Goal: Task Accomplishment & Management: Use online tool/utility

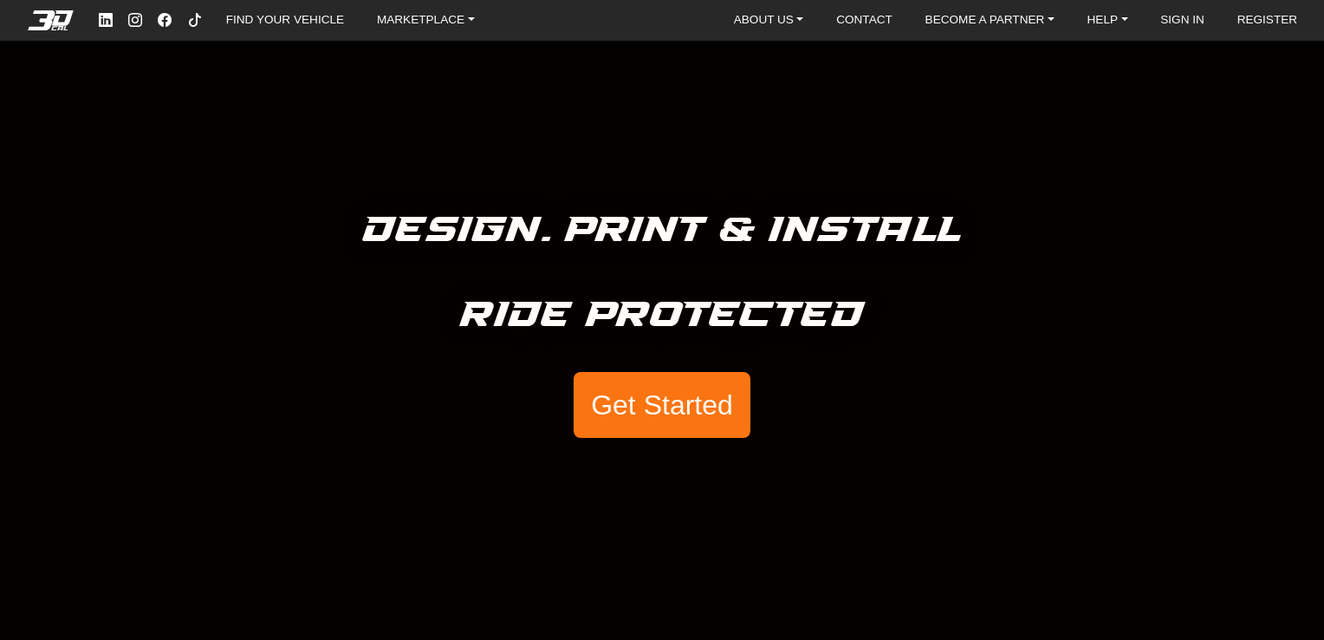
click at [703, 411] on button "Get Started" at bounding box center [662, 405] width 177 height 66
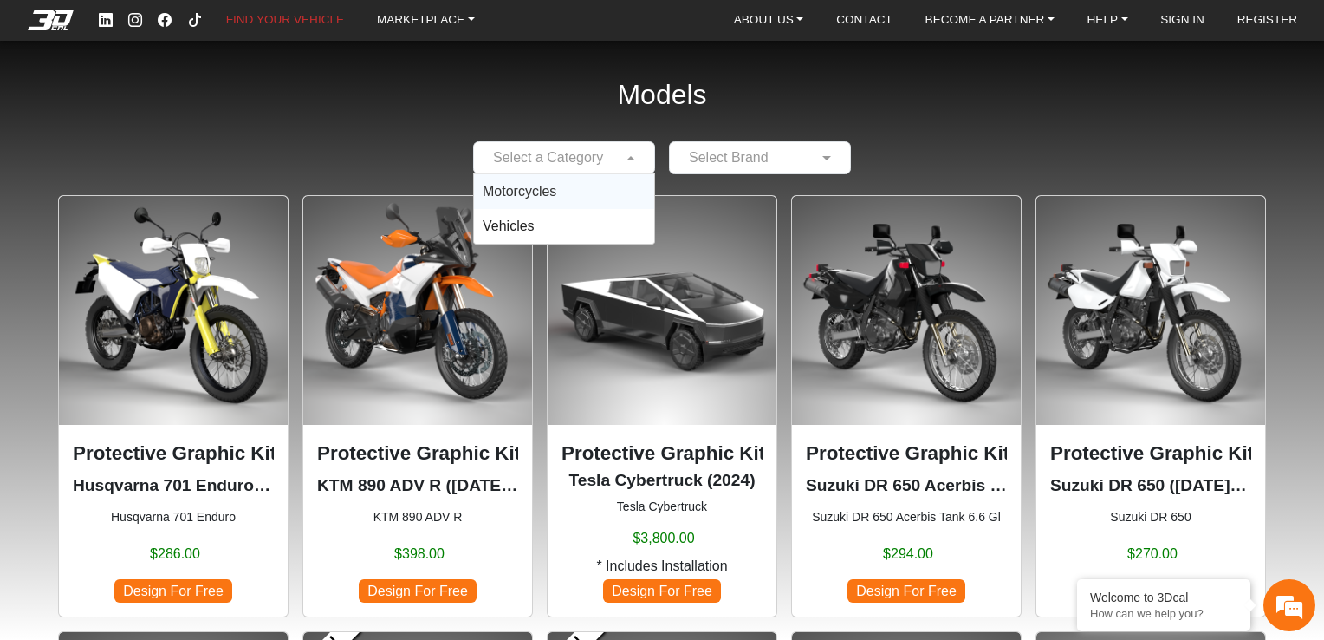
click at [576, 168] on div "Select a Category" at bounding box center [564, 157] width 182 height 33
click at [559, 200] on div "Motorcycles" at bounding box center [564, 191] width 180 height 35
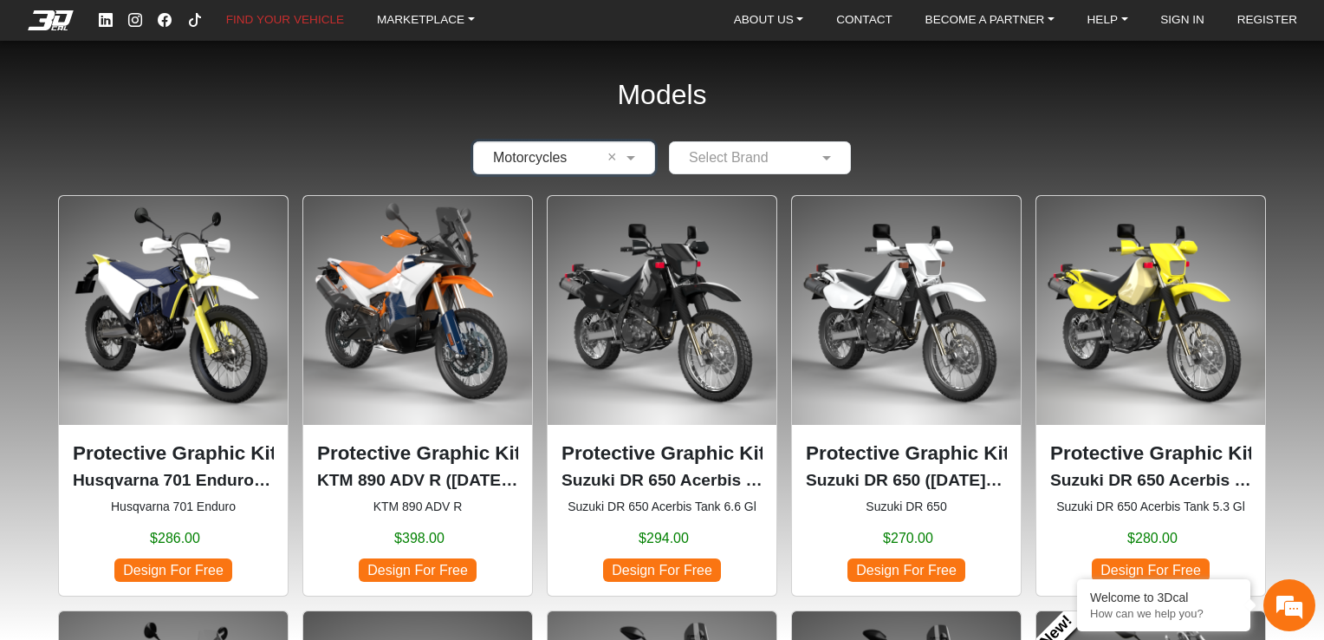
click at [740, 161] on input "text" at bounding box center [743, 157] width 128 height 21
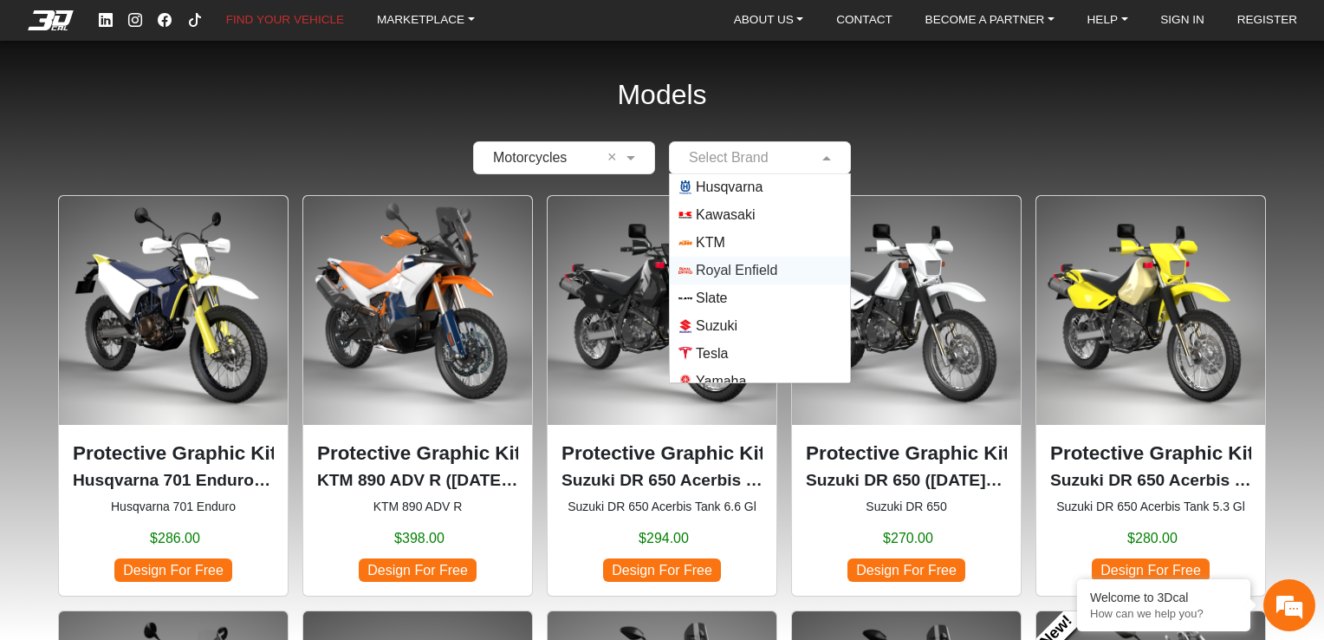
scroll to position [125, 0]
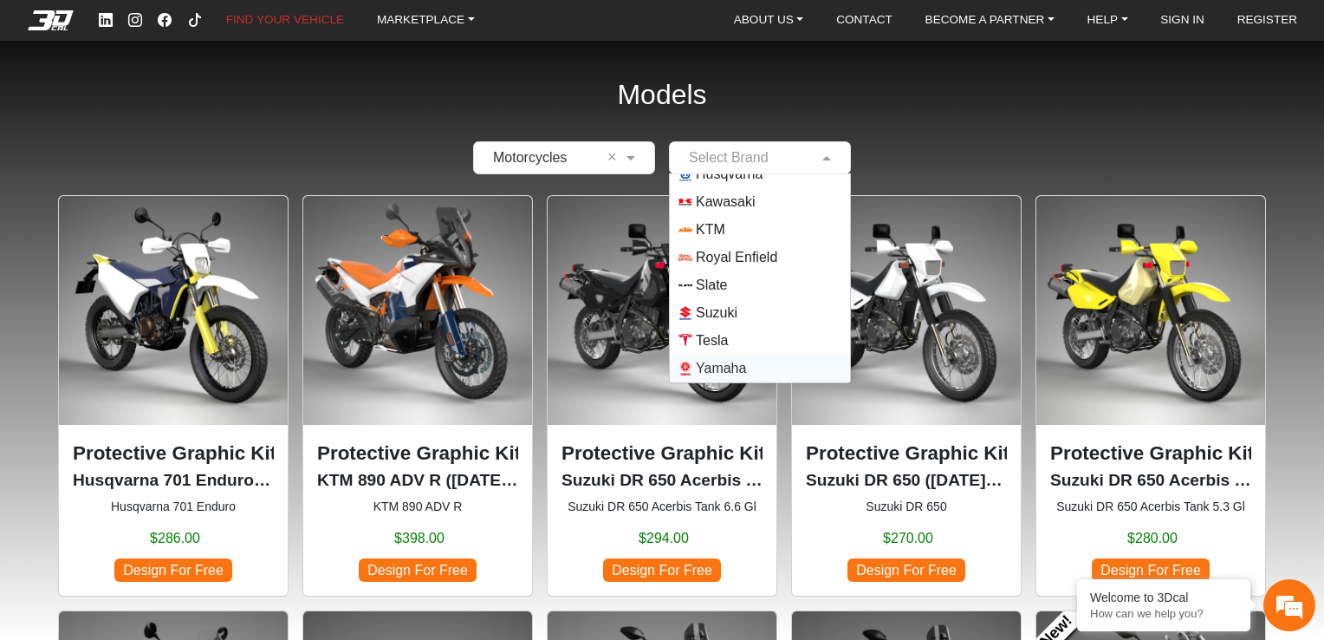
click at [745, 371] on span "Yamaha" at bounding box center [760, 368] width 163 height 14
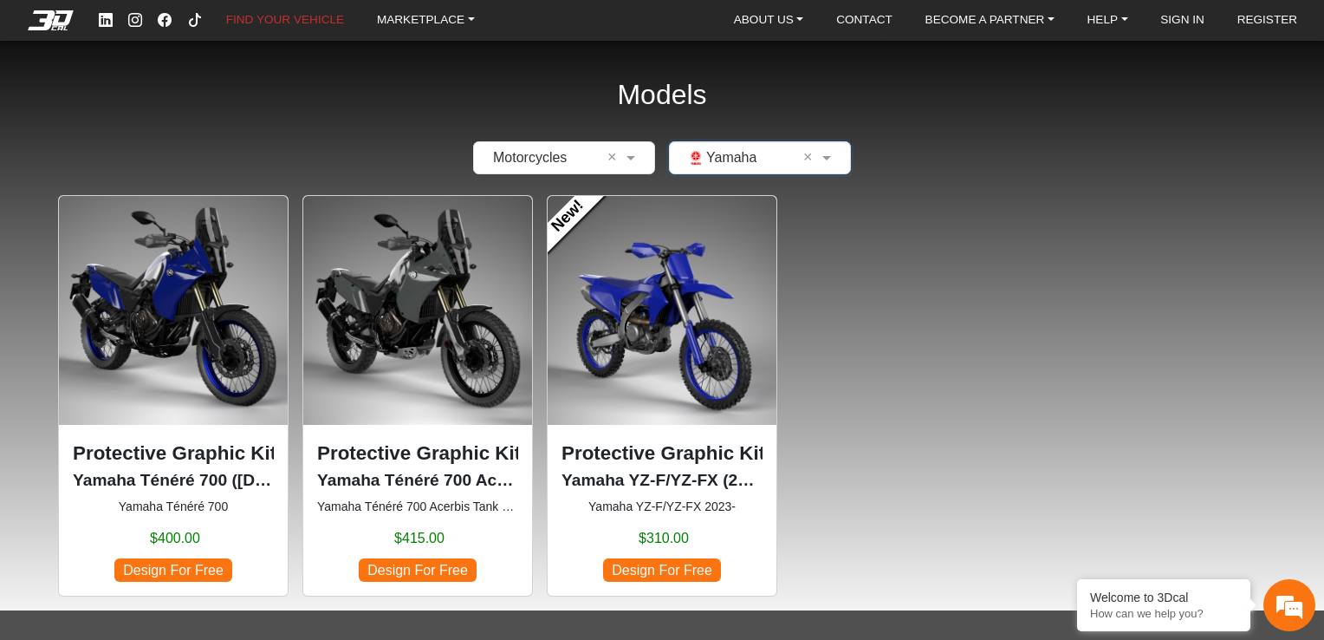
scroll to position [0, 0]
click at [244, 488] on p "Yamaha Ténéré 700 (2019-2024)" at bounding box center [173, 480] width 201 height 25
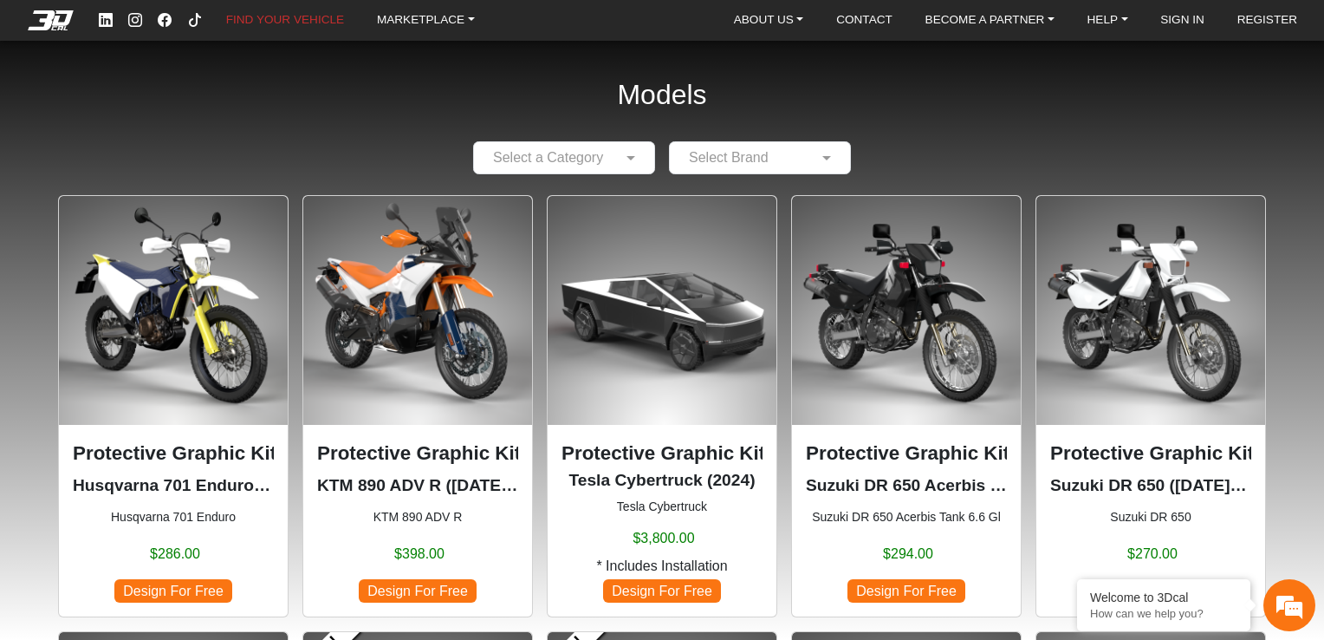
click at [591, 162] on input "text" at bounding box center [547, 157] width 128 height 21
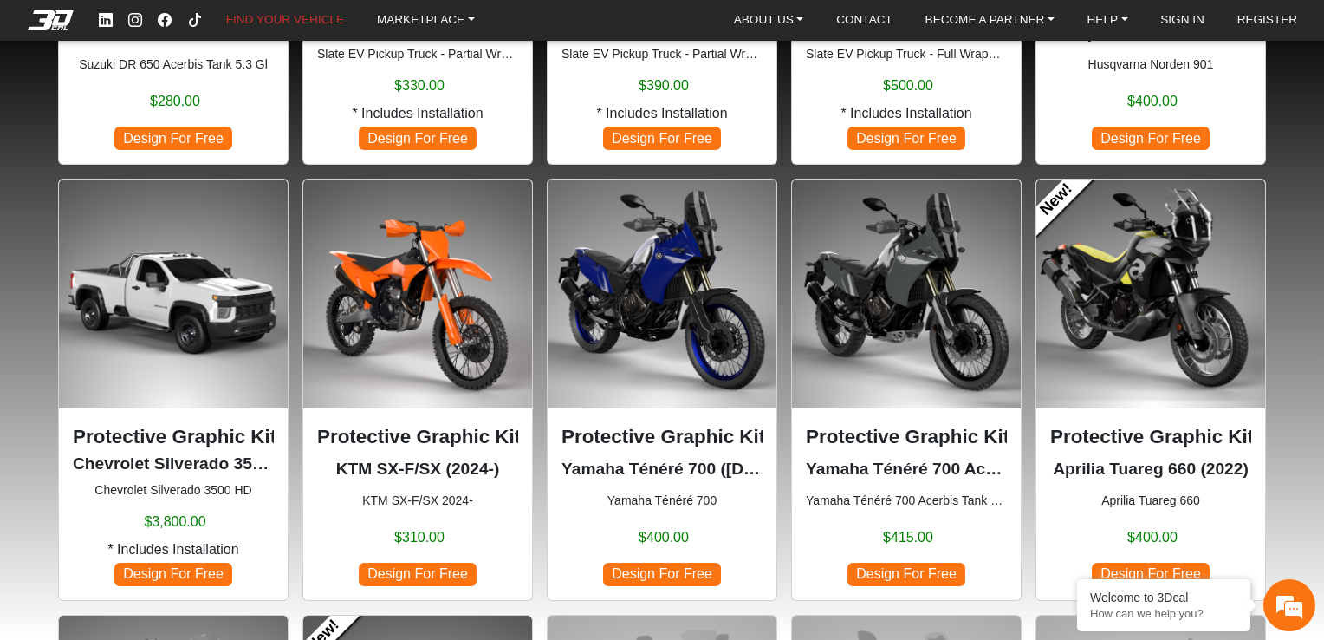
scroll to position [905, 0]
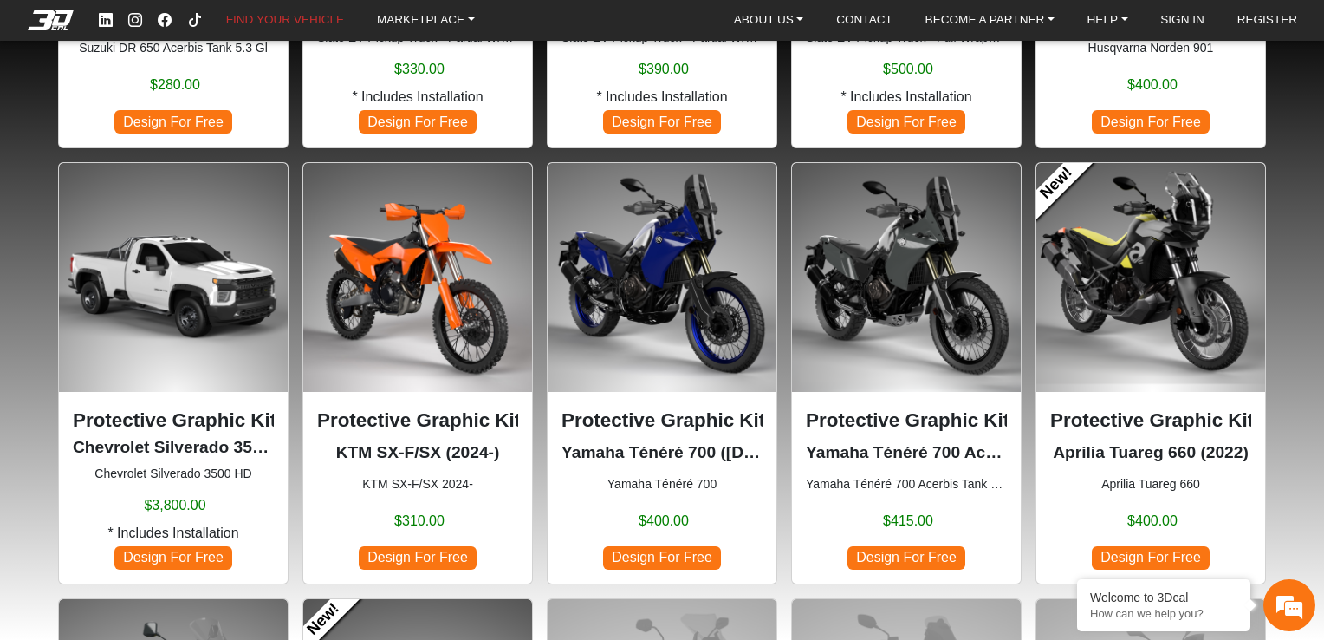
click at [839, 427] on p "Protective Graphic Kit" at bounding box center [906, 420] width 201 height 29
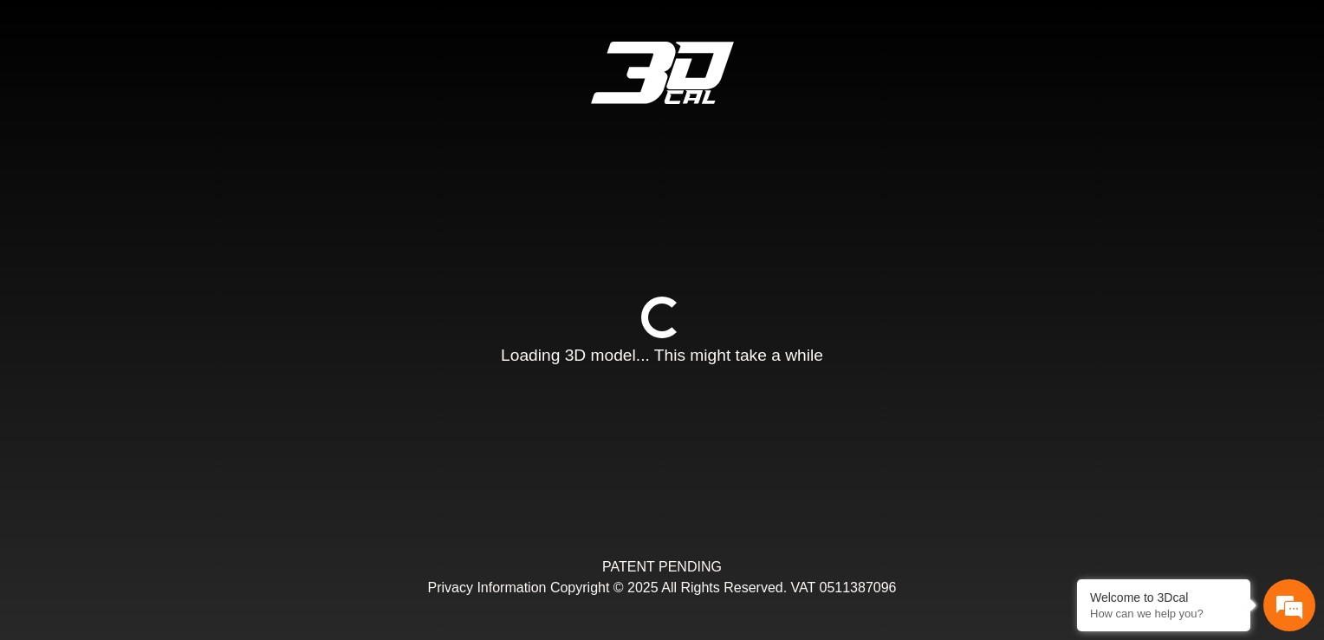
type input "*"
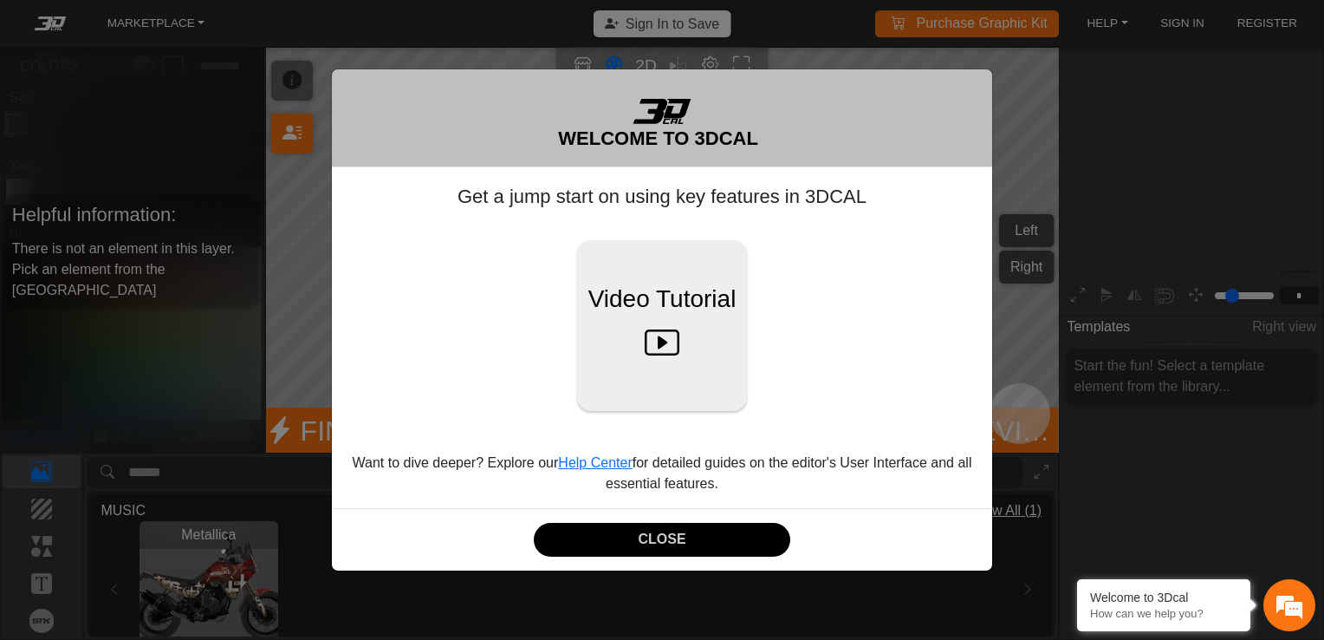
scroll to position [209, 194]
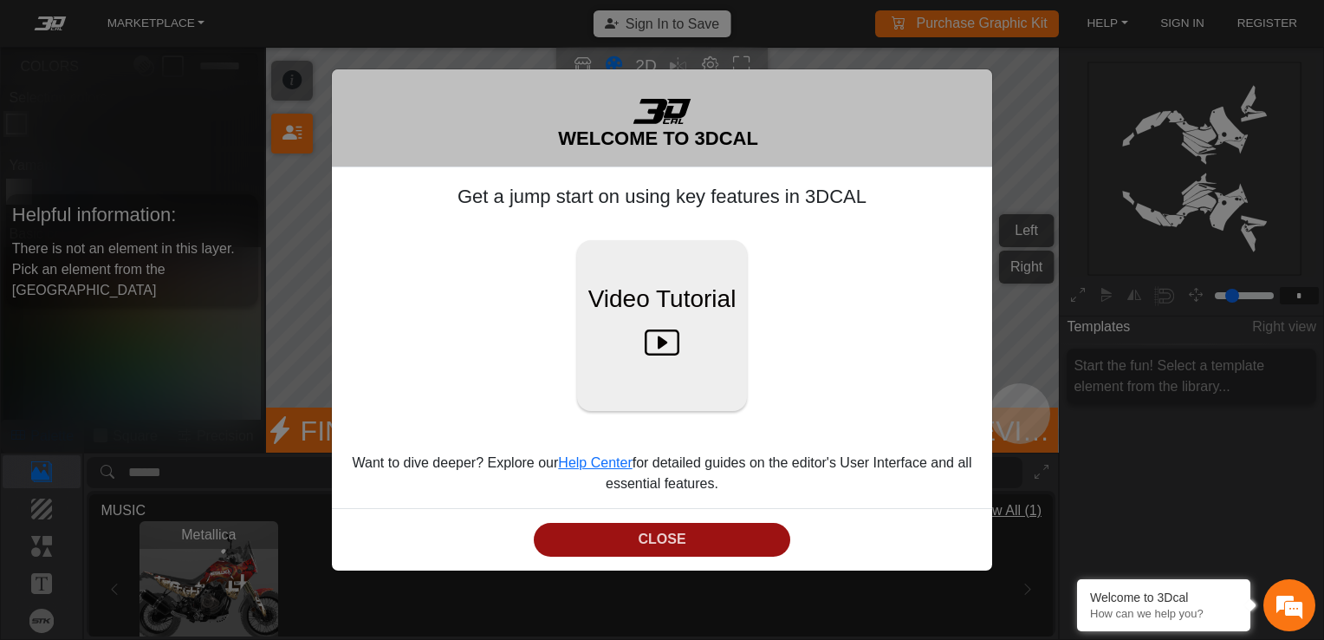
click at [631, 553] on button "CLOSE" at bounding box center [662, 540] width 256 height 34
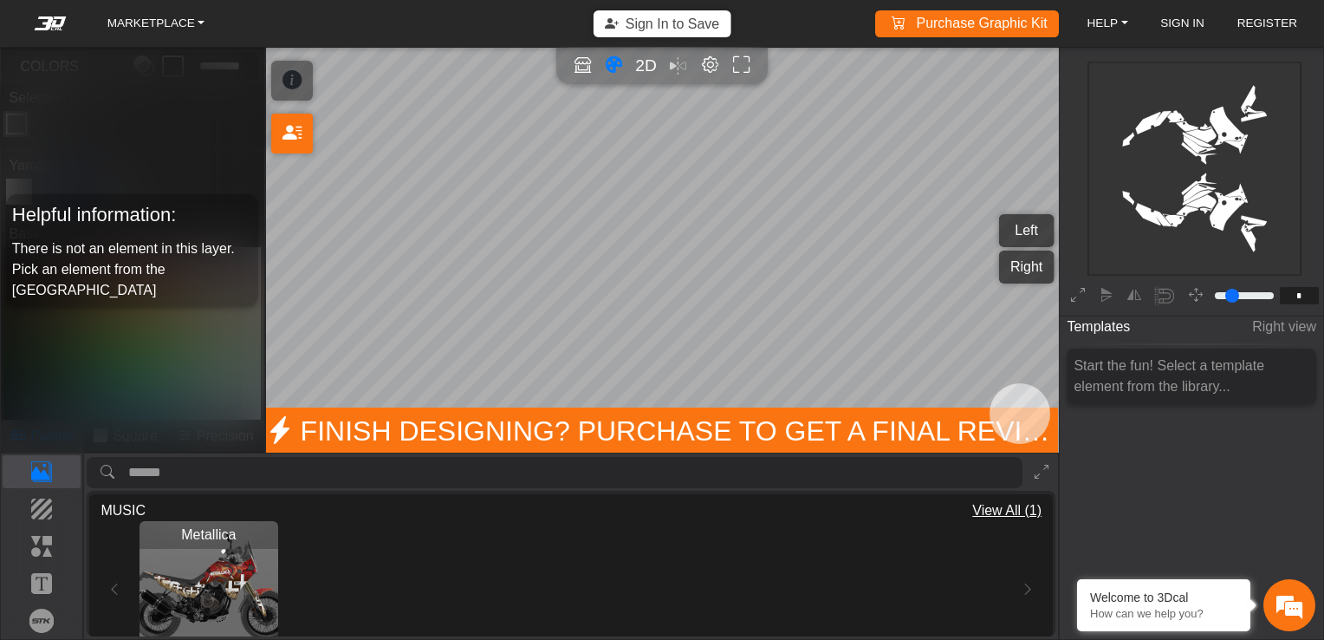
click at [1142, 373] on div "Start the fun! Select a template element from the library..." at bounding box center [1192, 375] width 250 height 55
click at [52, 511] on p "Background" at bounding box center [41, 508] width 77 height 21
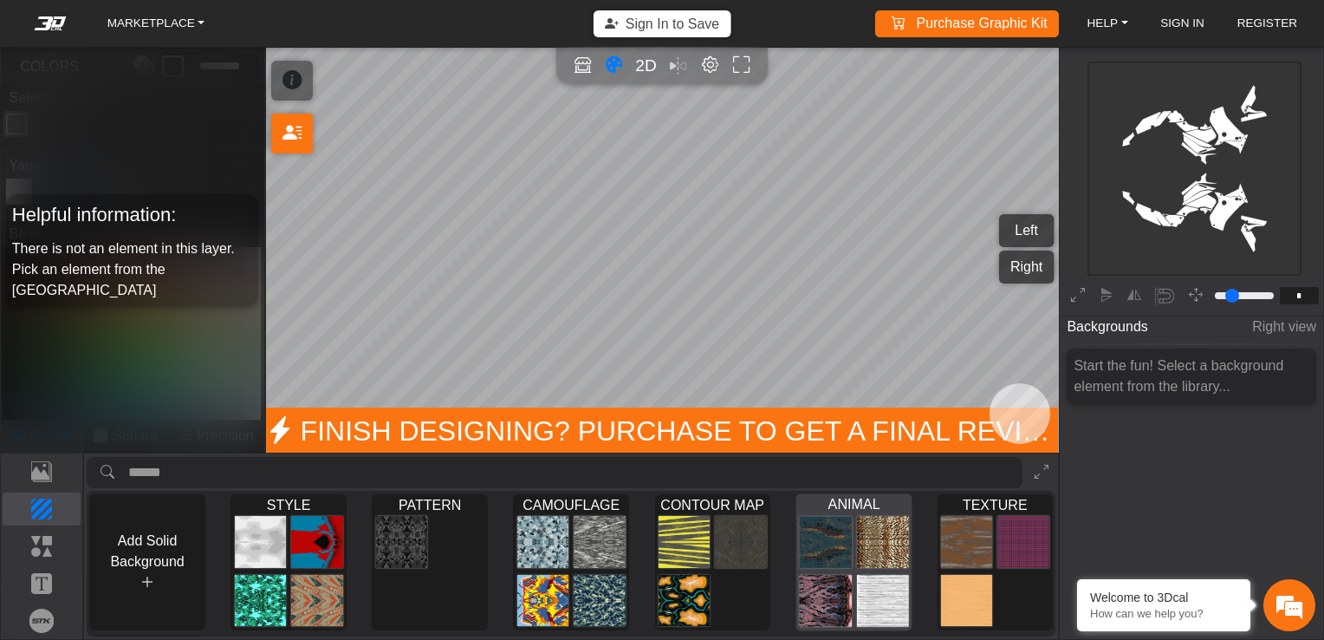
click at [875, 560] on img at bounding box center [882, 542] width 52 height 54
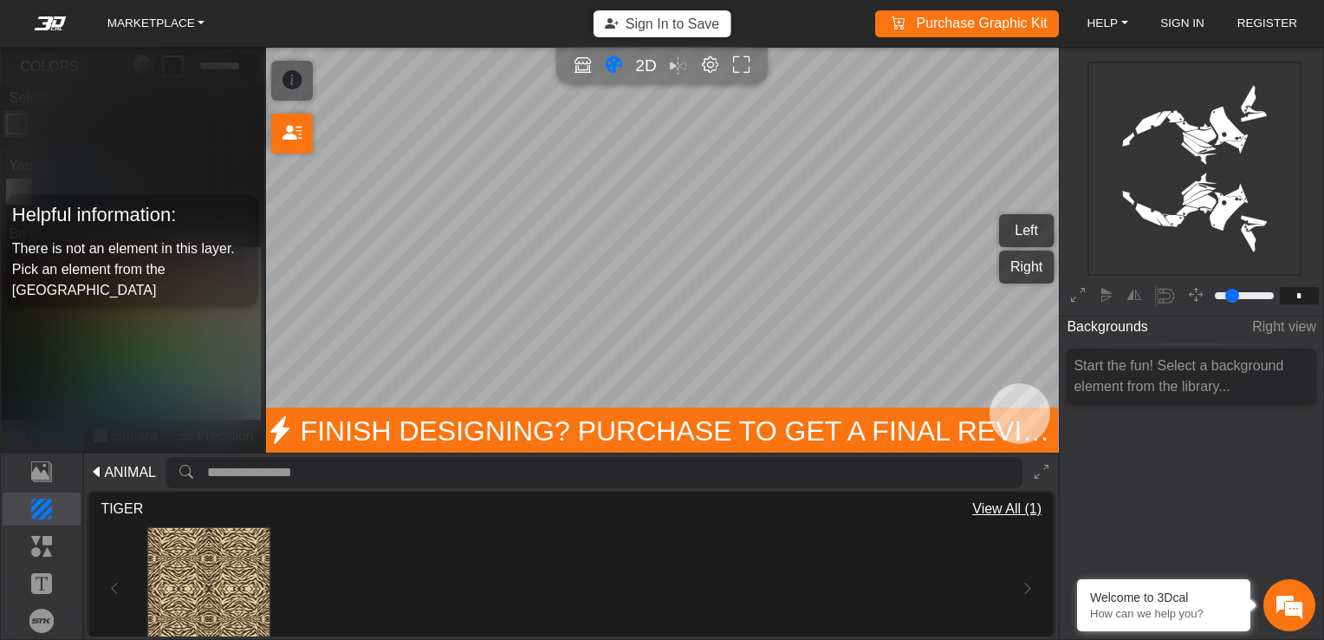
scroll to position [881, 0]
click at [229, 585] on img at bounding box center [208, 577] width 121 height 121
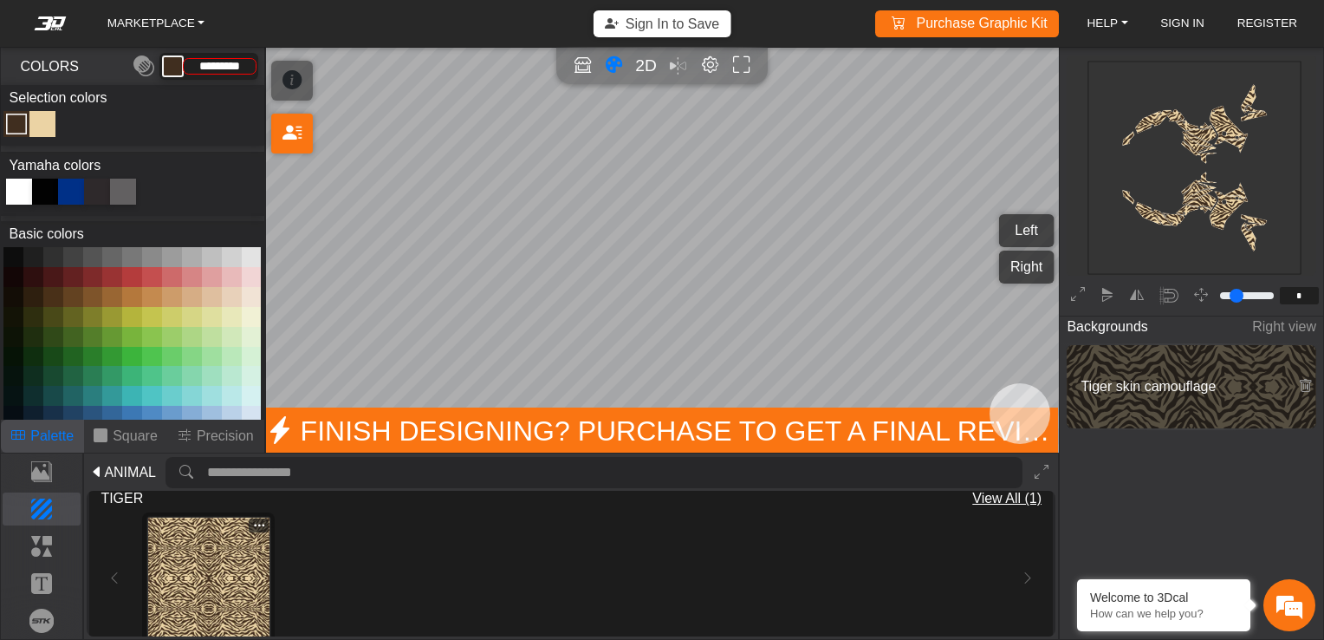
click at [191, 553] on img at bounding box center [208, 577] width 121 height 121
type input "*********"
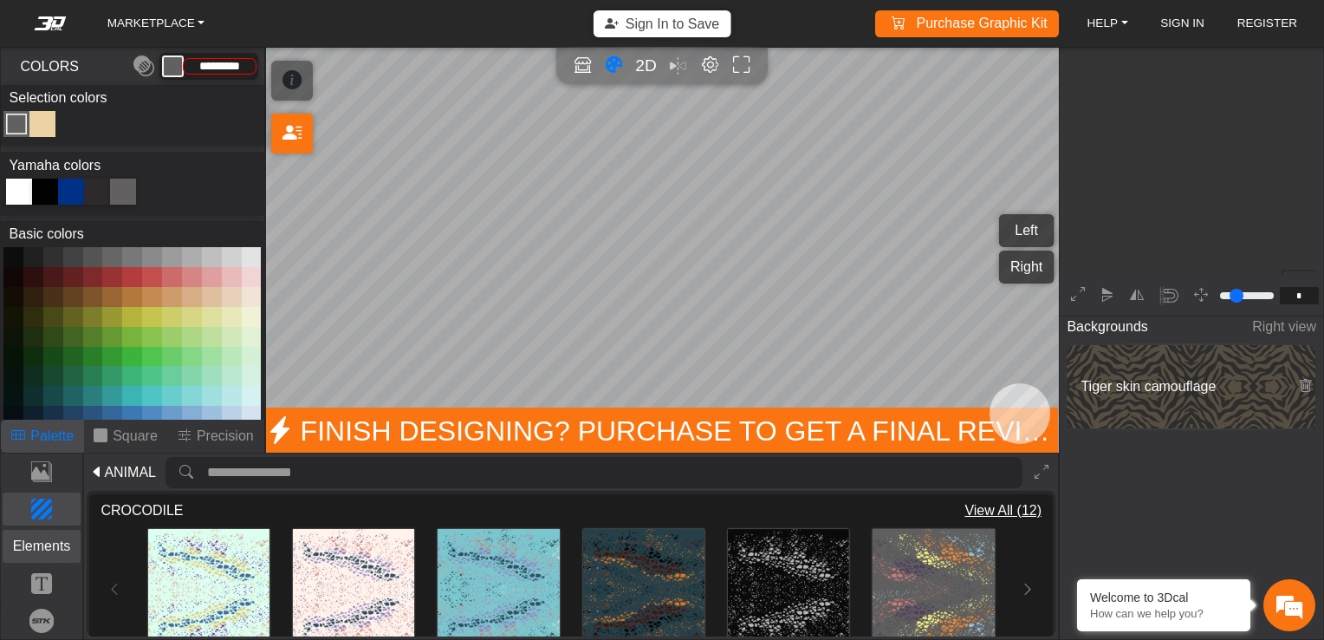
scroll to position [209, 194]
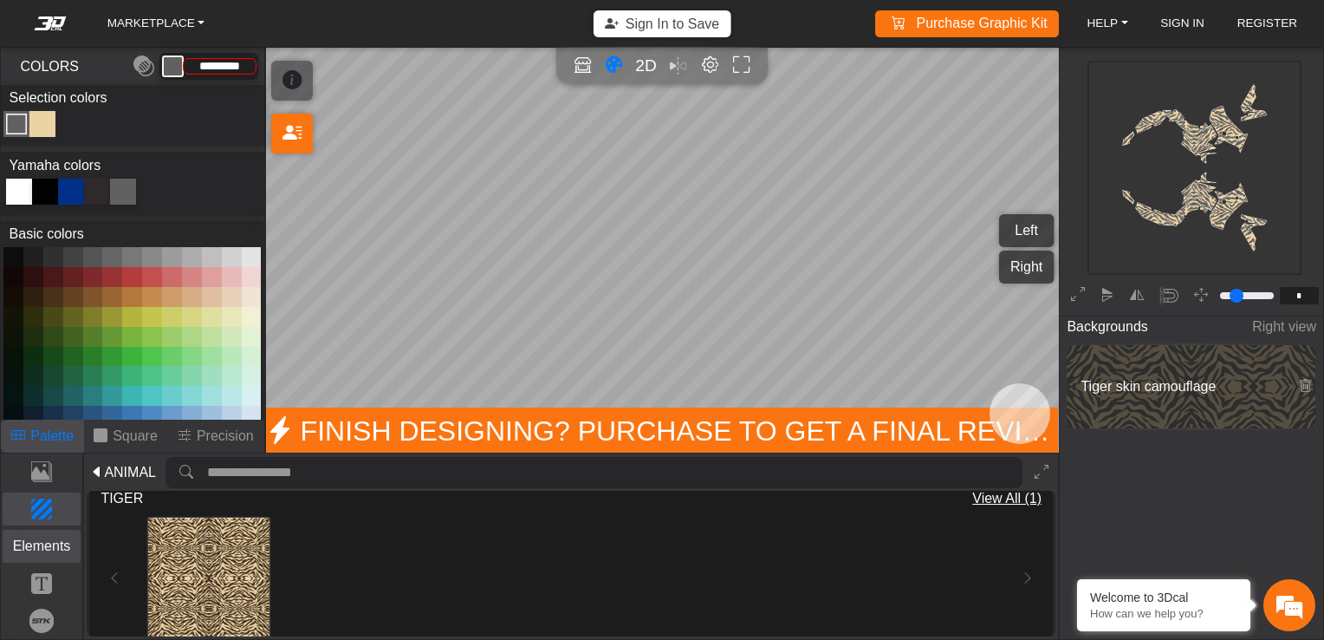
click at [39, 550] on p "Elements" at bounding box center [41, 546] width 77 height 21
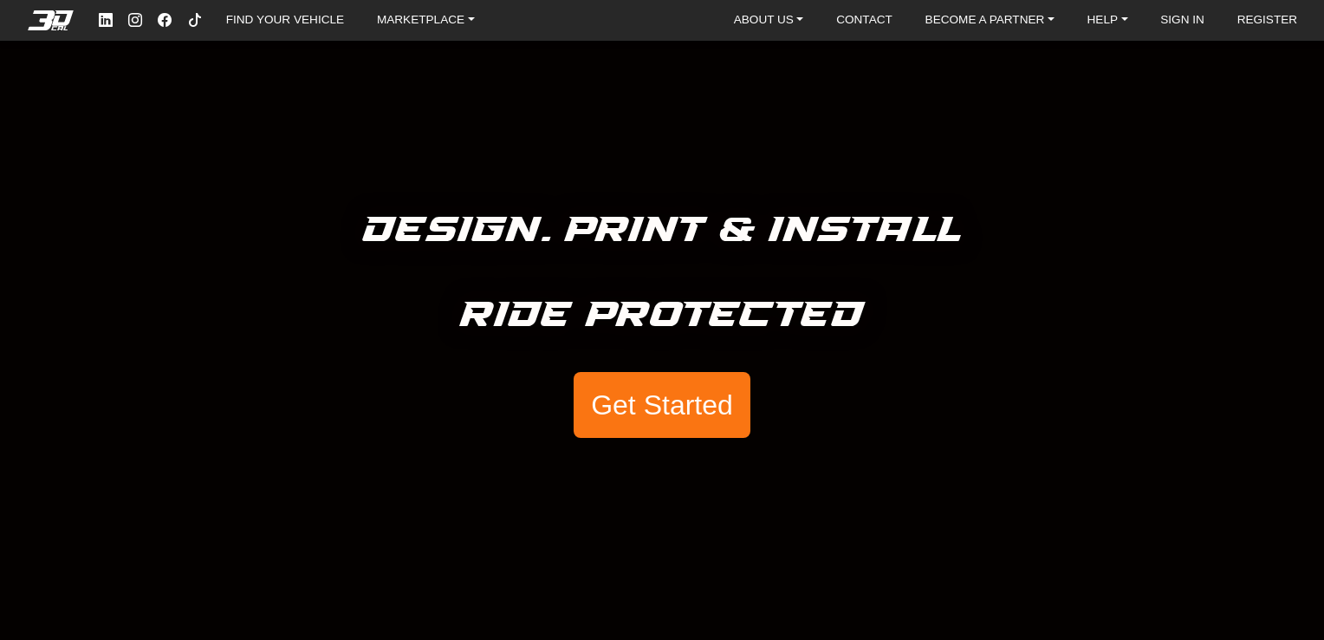
click at [716, 410] on button "Get Started" at bounding box center [662, 405] width 177 height 66
